Goal: Task Accomplishment & Management: Manage account settings

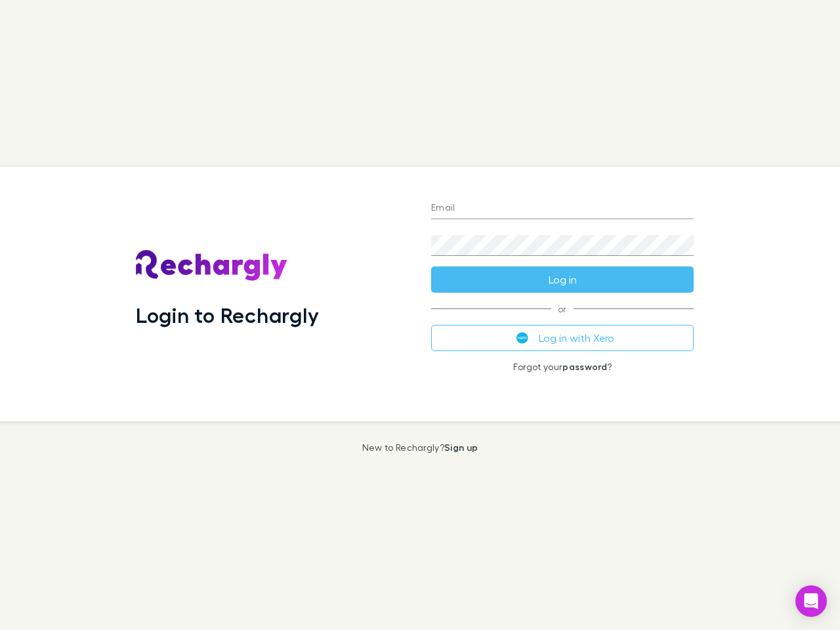
click at [420, 315] on div "Login to Rechargly" at bounding box center [272, 294] width 295 height 255
click at [563, 209] on input "Email" at bounding box center [562, 208] width 263 height 21
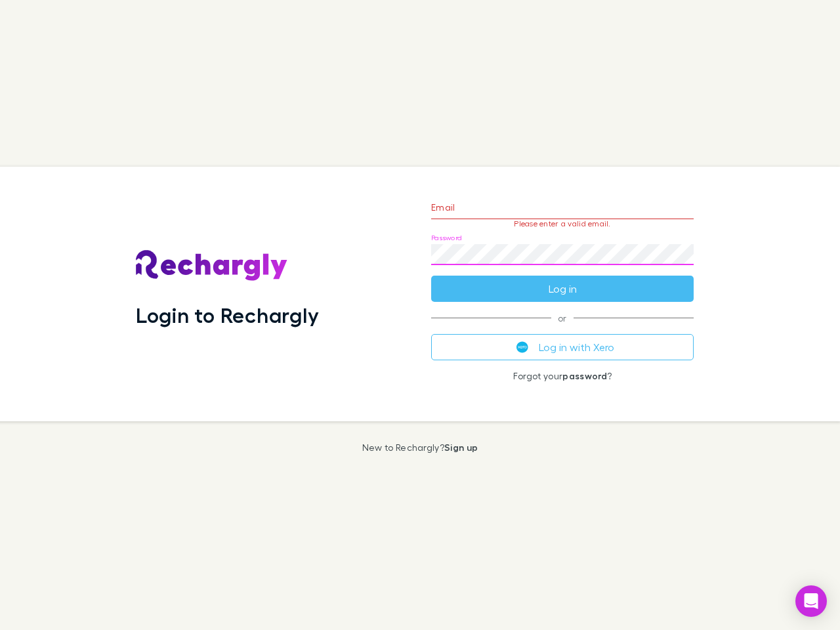
click at [563, 280] on form "Email Please enter a valid email. Password Log in" at bounding box center [562, 245] width 263 height 114
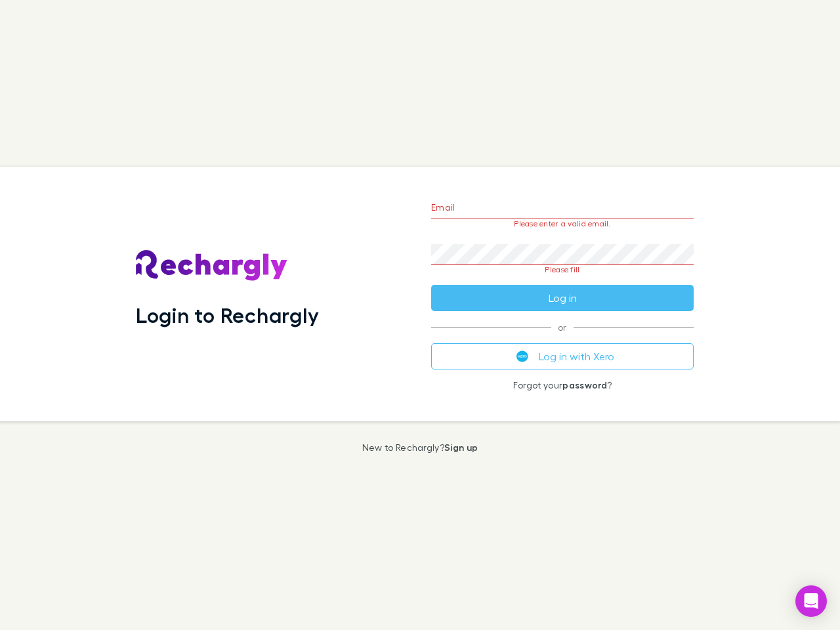
click at [563, 338] on div "Email Please enter a valid email. Password Please fill Log in or Log in with Xe…" at bounding box center [563, 294] width 284 height 255
click at [812, 601] on icon "Open Intercom Messenger" at bounding box center [812, 602] width 14 height 16
